Goal: Transaction & Acquisition: Purchase product/service

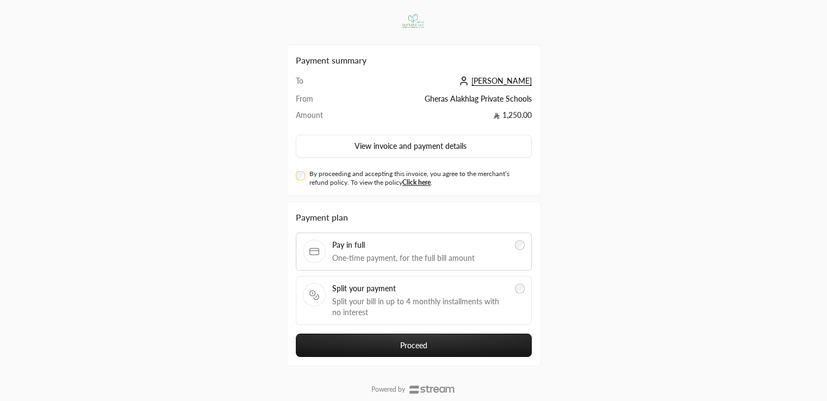
click at [476, 304] on span "Split your bill in up to 4 monthly installments with no interest" at bounding box center [420, 307] width 177 height 22
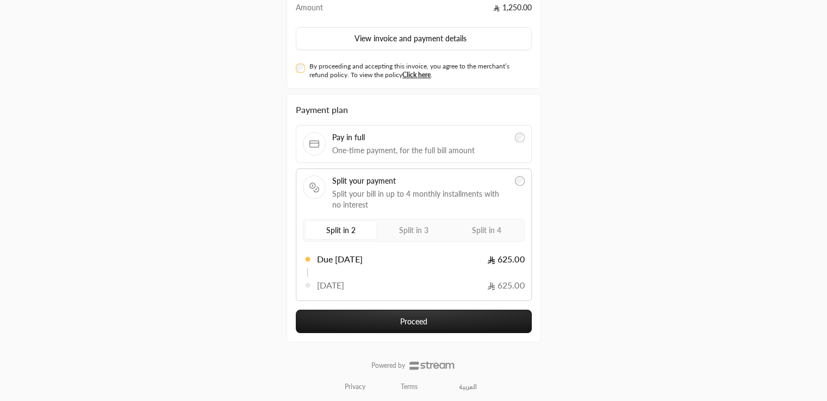
scroll to position [109, 0]
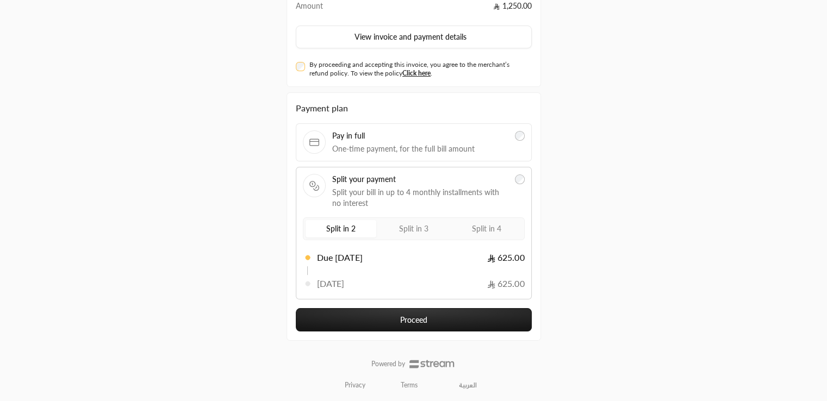
click at [476, 224] on span "Split in 4" at bounding box center [486, 228] width 29 height 9
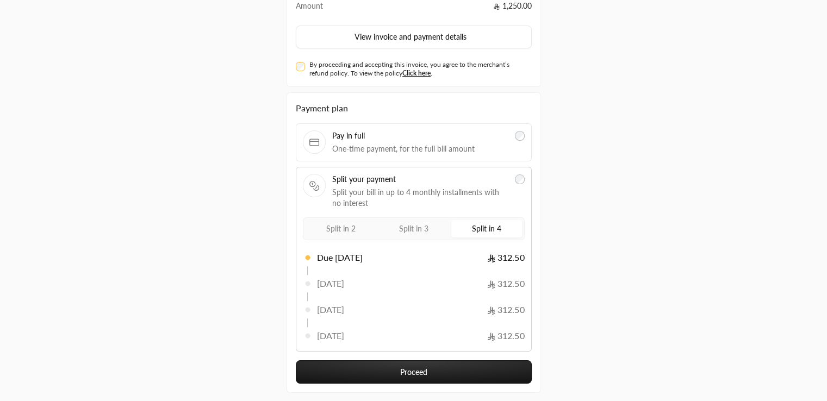
click at [440, 372] on button "Proceed" at bounding box center [414, 372] width 236 height 23
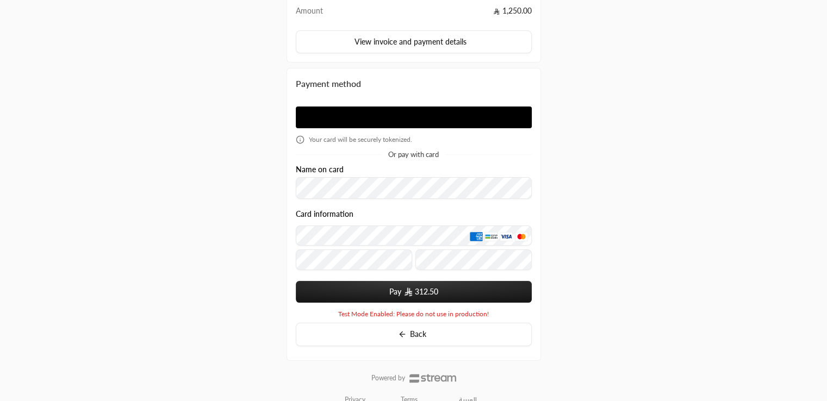
scroll to position [109, 0]
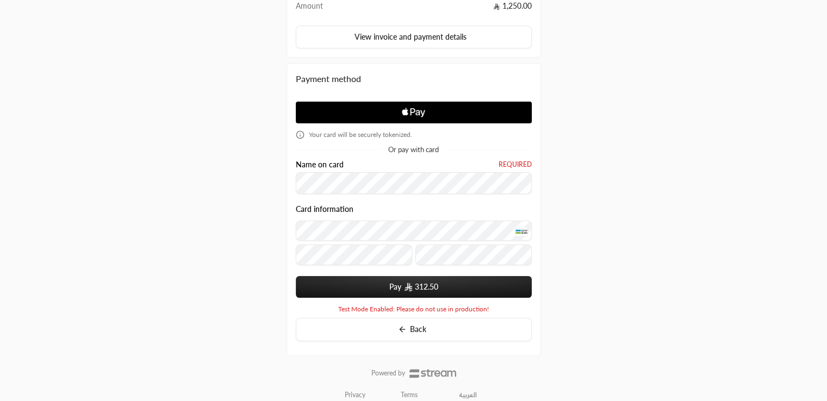
click at [473, 286] on button "Pay 312.50" at bounding box center [414, 287] width 236 height 22
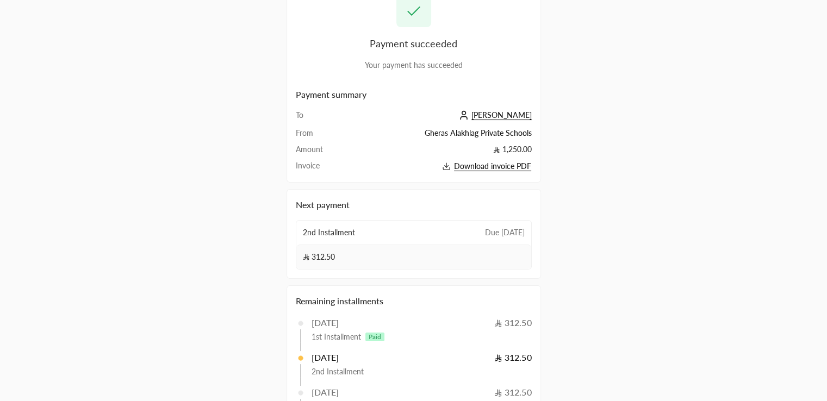
scroll to position [40, 0]
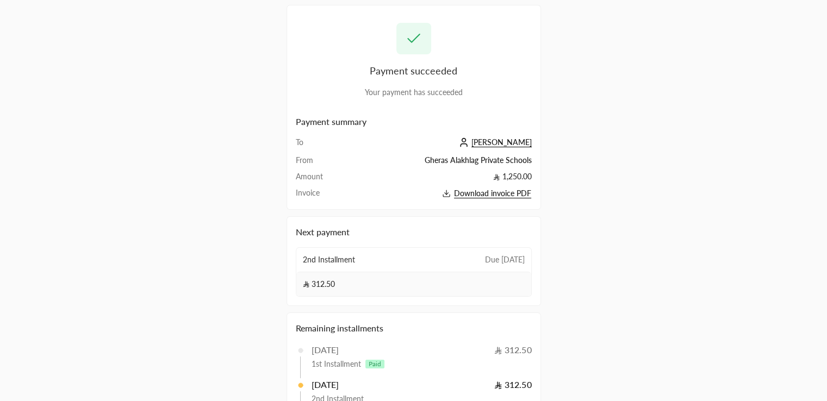
drag, startPoint x: 835, startPoint y: 150, endPoint x: 835, endPoint y: 177, distance: 27.2
click at [827, 177] on html "Payment succeeded Your payment has succeeded Payment summary To محمد رشاد From …" at bounding box center [413, 160] width 827 height 401
click at [424, 268] on div "2nd Installment Due in 29 days" at bounding box center [413, 260] width 235 height 24
click at [486, 257] on span "Due [DATE]" at bounding box center [505, 259] width 40 height 11
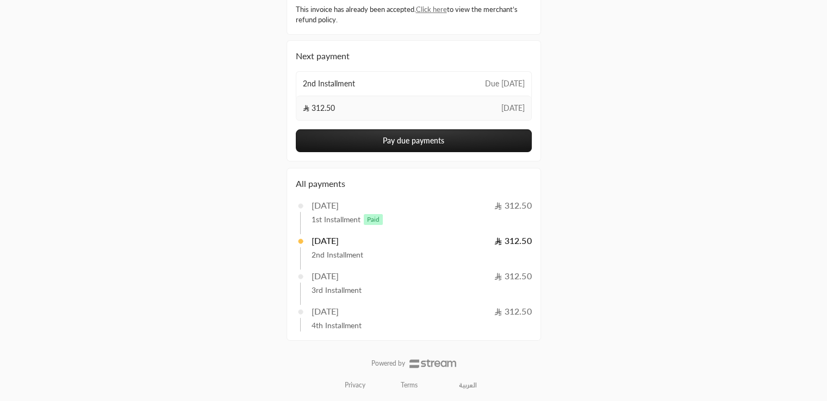
scroll to position [72, 0]
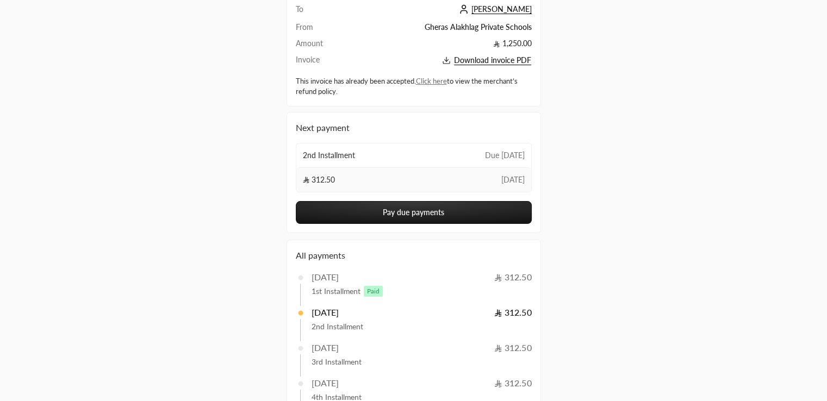
click at [438, 210] on button "Pay due payments" at bounding box center [414, 212] width 236 height 23
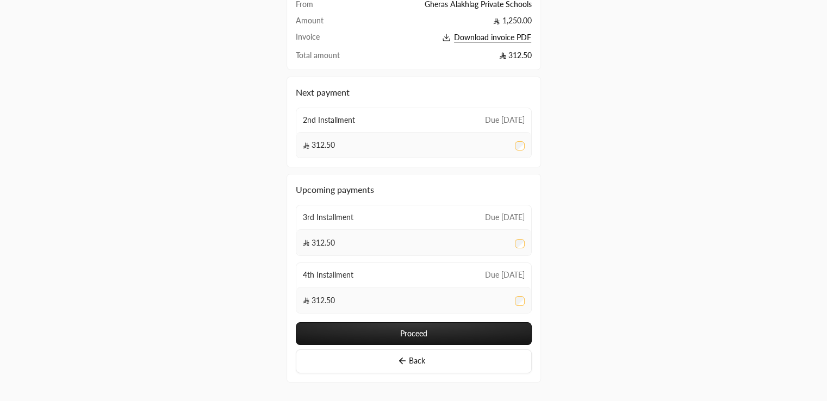
click at [413, 331] on button "Proceed" at bounding box center [414, 333] width 236 height 23
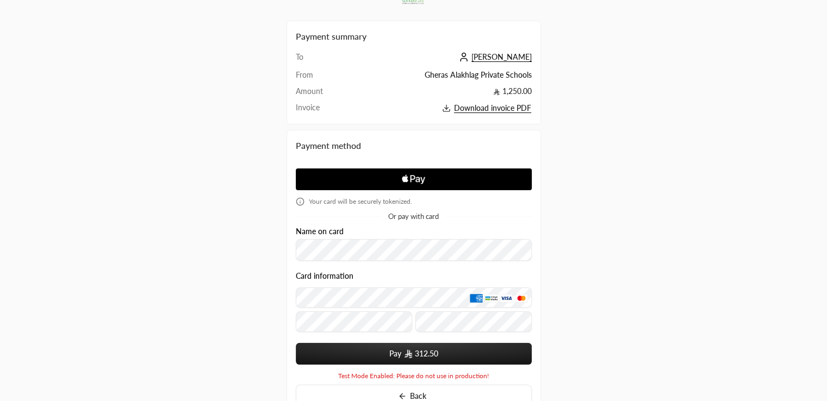
scroll to position [34, 0]
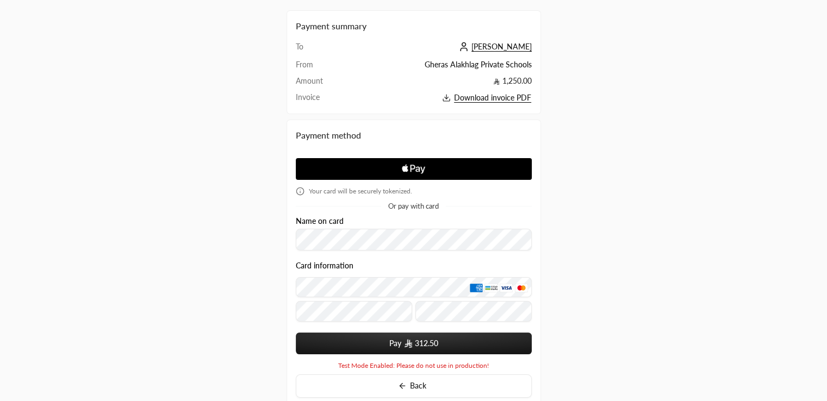
click at [816, 90] on div "Payment summary To [PERSON_NAME] From Gheras Alakhlag Private Schools Amount 1,…" at bounding box center [413, 218] width 827 height 504
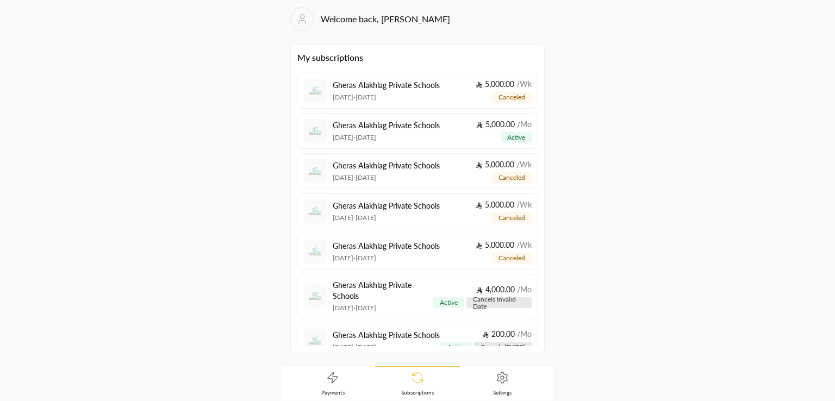
click at [496, 374] on icon at bounding box center [502, 377] width 13 height 13
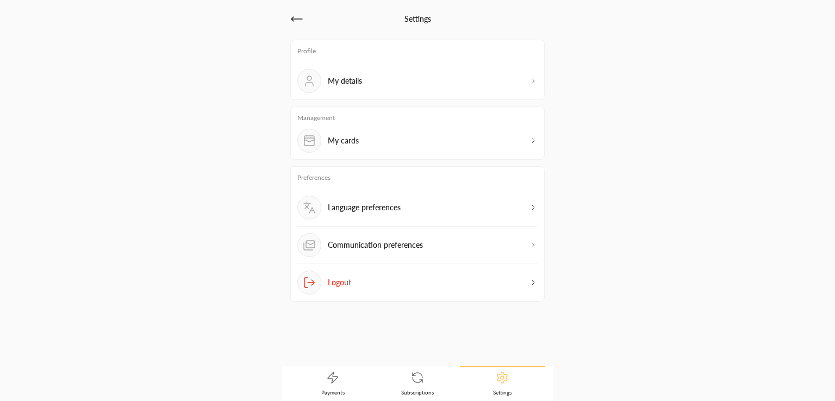
click at [381, 153] on div "Management My cards" at bounding box center [417, 133] width 254 height 53
click at [377, 148] on div "My cards" at bounding box center [417, 141] width 240 height 24
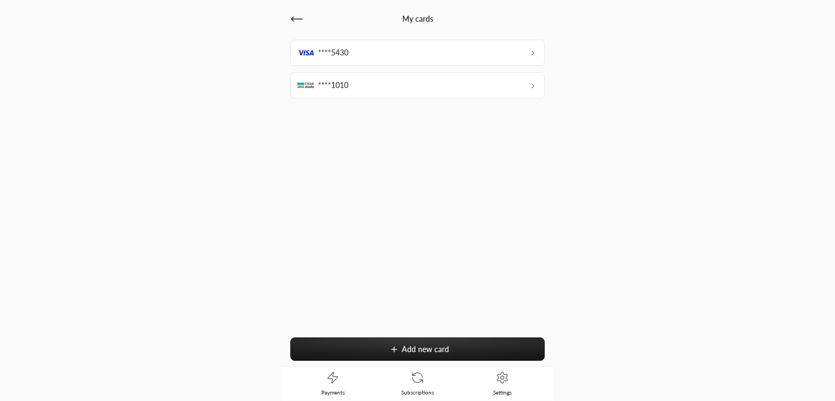
click at [388, 92] on div "****1010" at bounding box center [417, 85] width 254 height 26
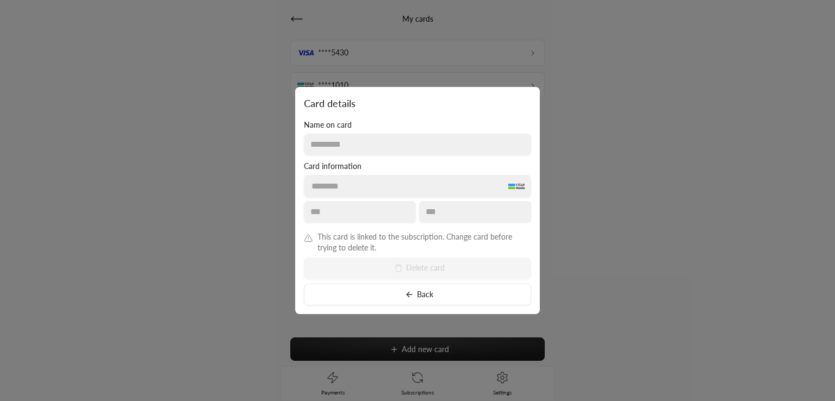
click at [422, 270] on div "This card is linked to the subscription. Change card before trying to delete it…" at bounding box center [417, 269] width 227 height 74
click at [423, 250] on span "This card is linked to the subscription. Change card before trying to delete it." at bounding box center [425, 243] width 214 height 22
click at [426, 291] on button "Back" at bounding box center [417, 295] width 227 height 22
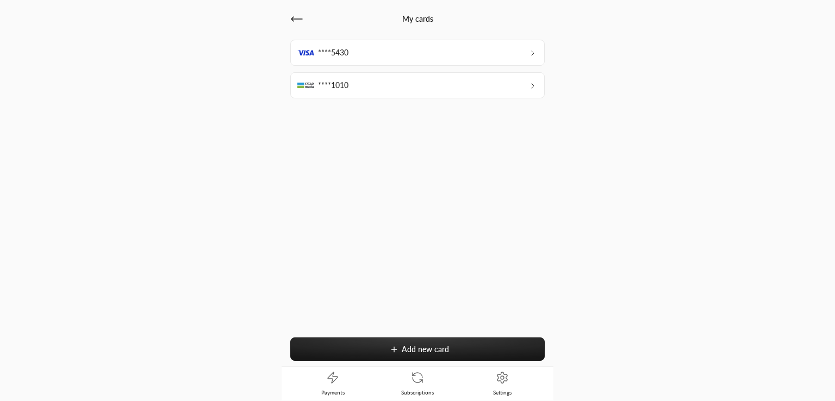
click at [403, 55] on div "****5430" at bounding box center [417, 53] width 254 height 26
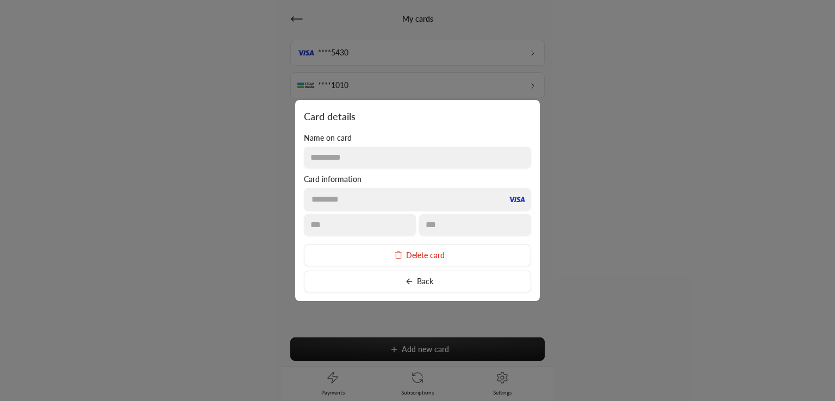
click at [364, 284] on button "Back" at bounding box center [417, 282] width 227 height 22
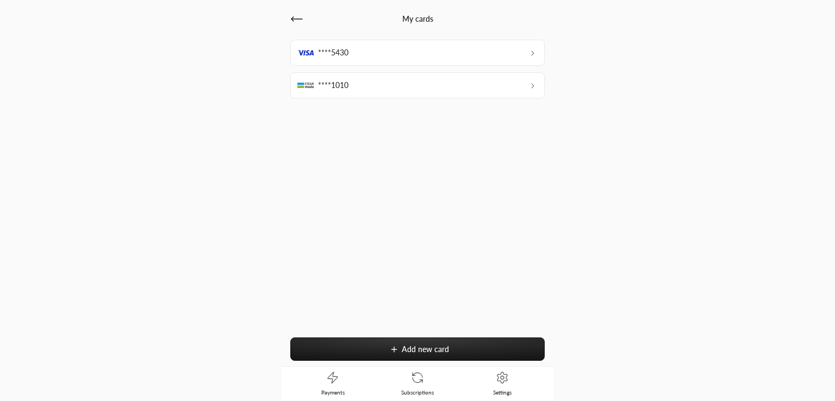
click at [351, 91] on div "****1010" at bounding box center [417, 85] width 254 height 26
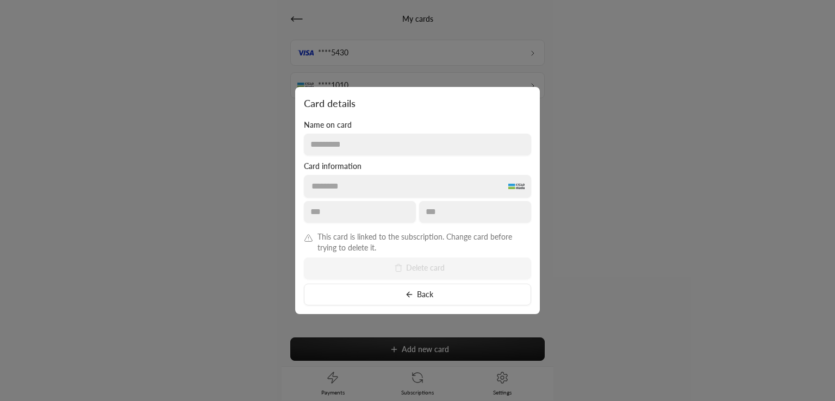
click at [349, 253] on span "This card is linked to the subscription. Change card before trying to delete it." at bounding box center [425, 243] width 214 height 22
click at [594, 207] on div at bounding box center [417, 200] width 835 height 401
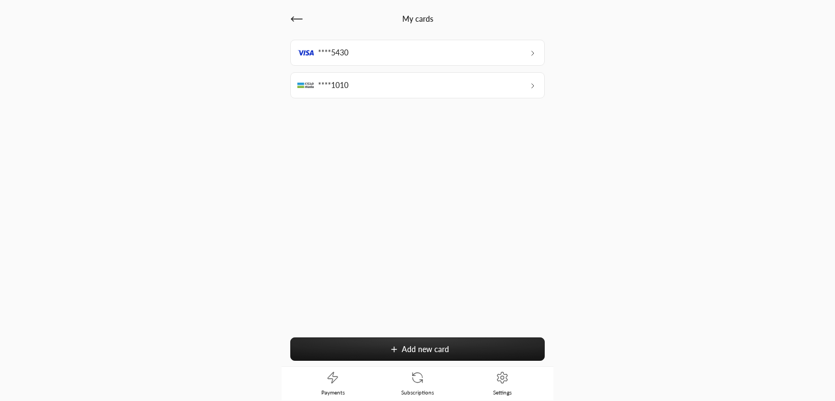
click at [548, 116] on div "My cards ****5430 ****1010 Add new card" at bounding box center [418, 184] width 272 height 366
click at [300, 25] on icon at bounding box center [296, 19] width 13 height 13
